Goal: Find specific page/section: Find specific page/section

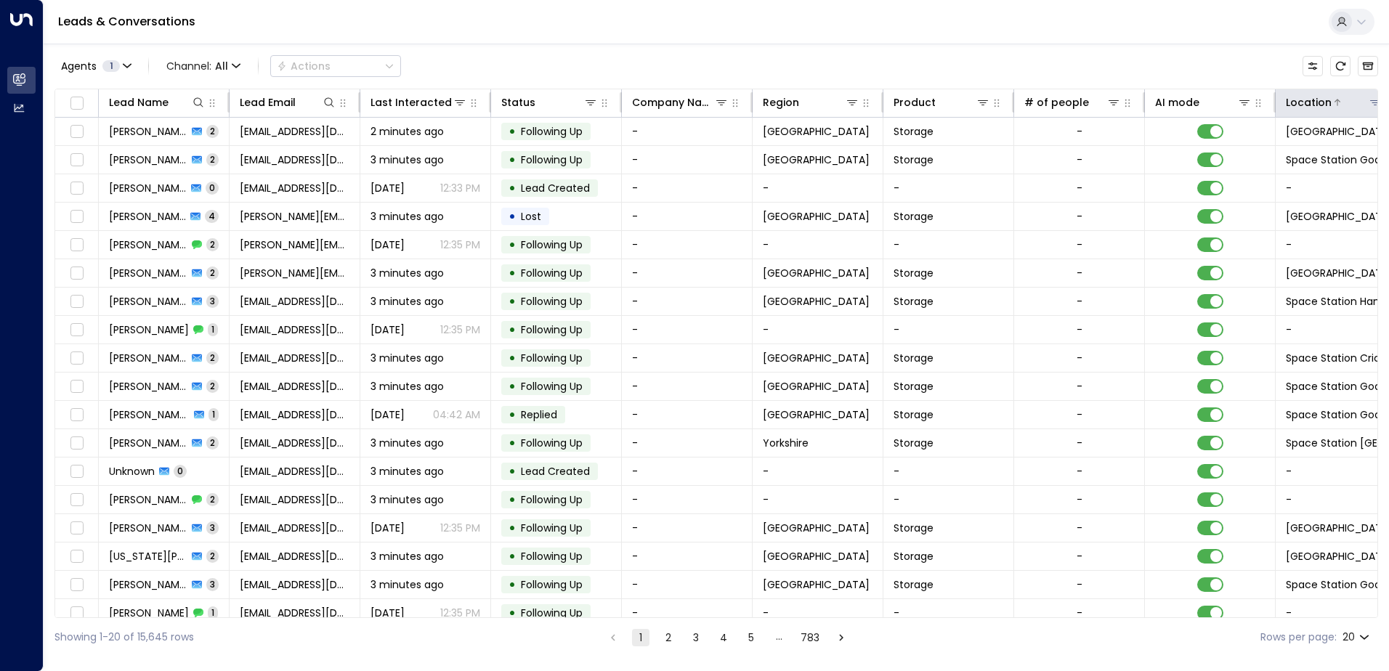
click at [1370, 105] on icon at bounding box center [1375, 103] width 12 height 12
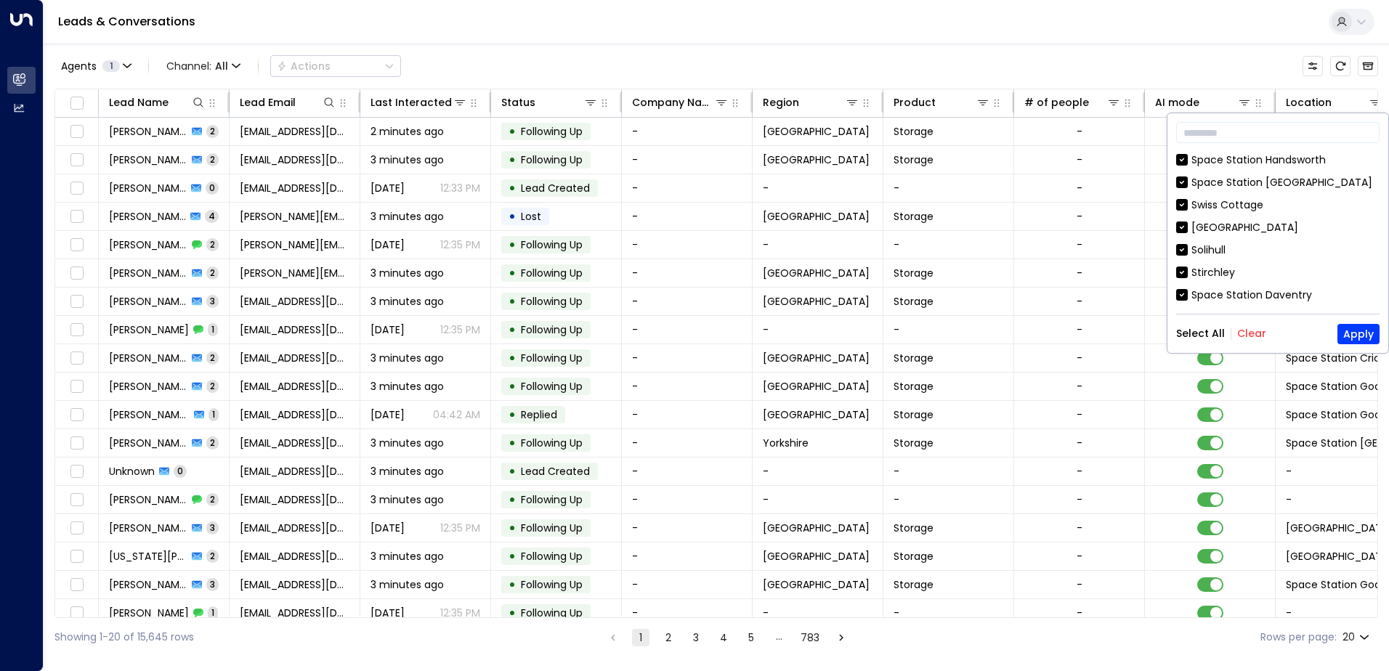
click at [1251, 334] on button "Clear" at bounding box center [1251, 334] width 29 height 12
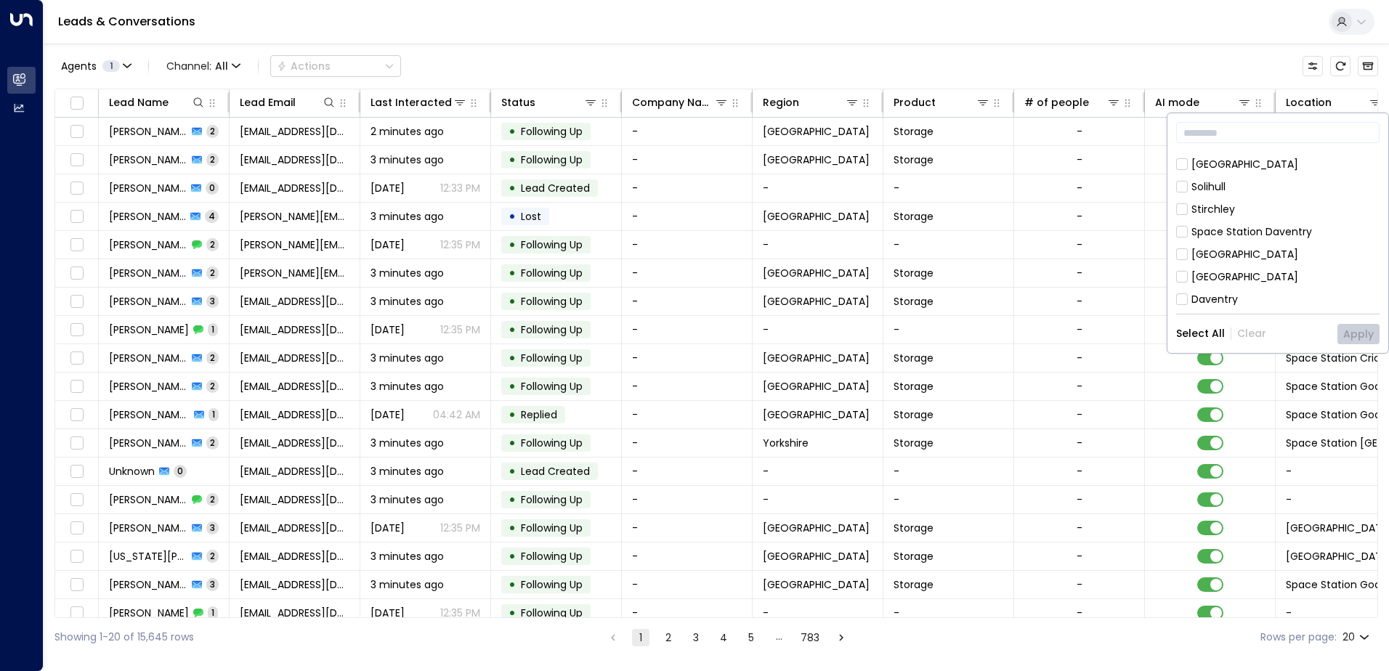
scroll to position [145, 0]
click at [1270, 194] on div "[GEOGRAPHIC_DATA]" at bounding box center [1244, 194] width 107 height 15
click at [1350, 324] on button "Apply" at bounding box center [1358, 334] width 42 height 20
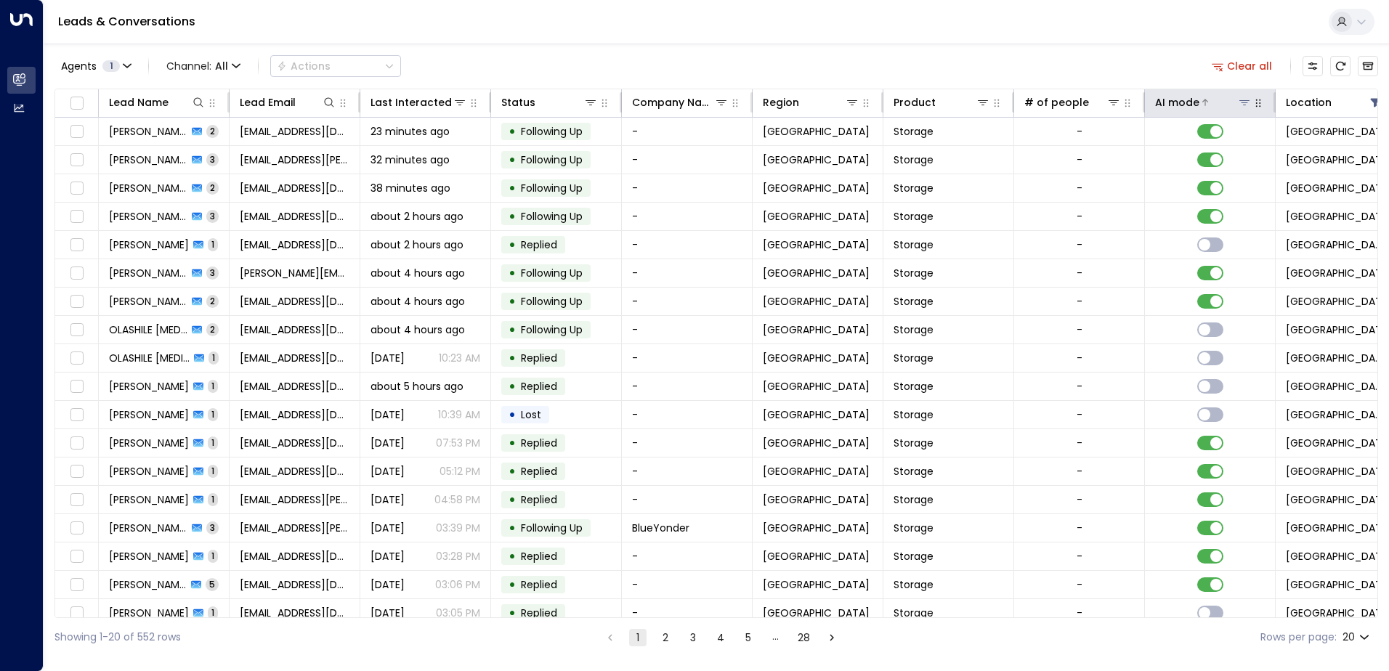
click at [1243, 103] on icon at bounding box center [1244, 102] width 10 height 5
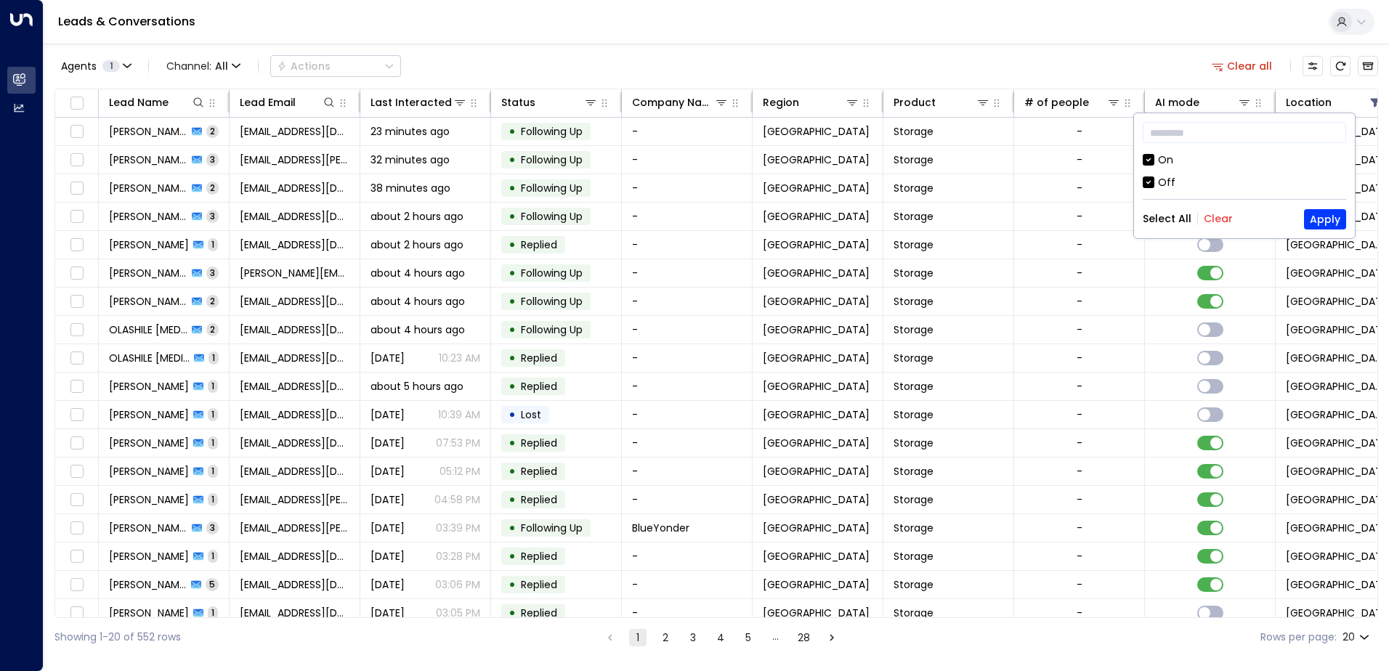
click at [1169, 176] on div "Off" at bounding box center [1166, 182] width 17 height 15
click at [1336, 222] on button "Apply" at bounding box center [1325, 219] width 42 height 20
